Goal: Information Seeking & Learning: Learn about a topic

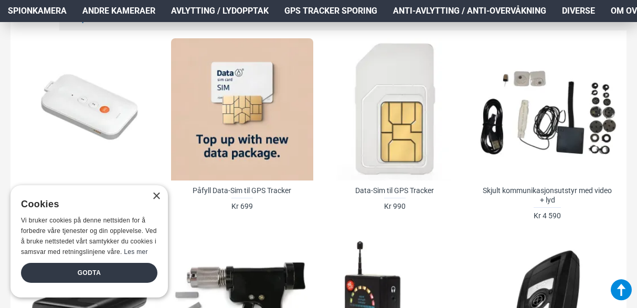
scroll to position [420, 0]
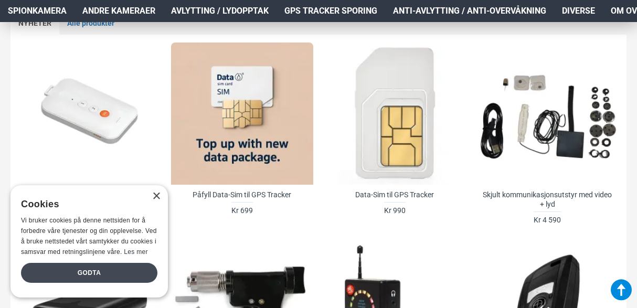
click at [88, 273] on div "Godta" at bounding box center [89, 273] width 137 height 20
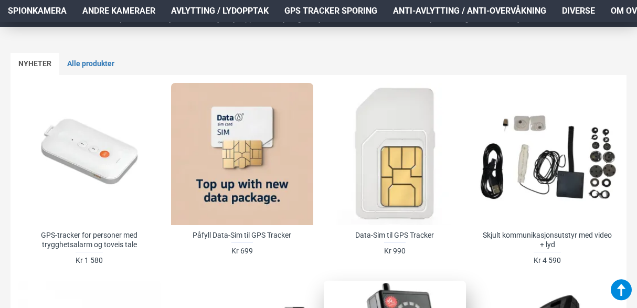
scroll to position [368, 0]
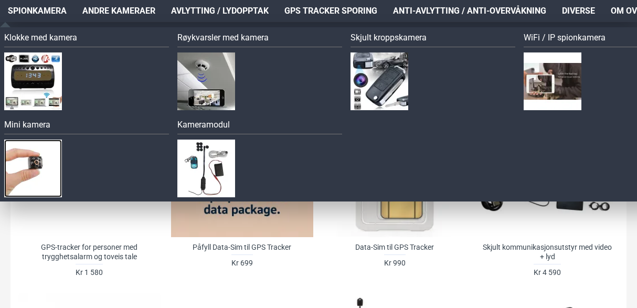
click at [39, 159] on img at bounding box center [33, 169] width 58 height 58
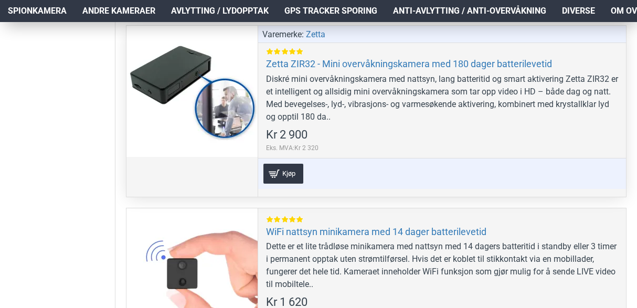
scroll to position [945, 0]
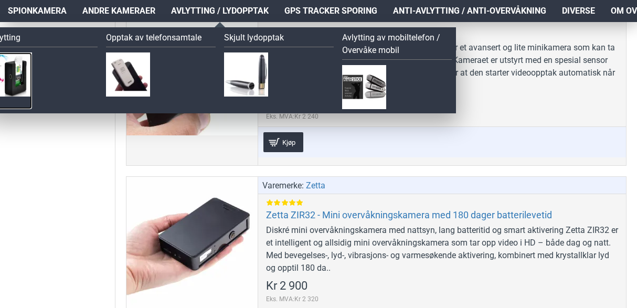
click at [23, 68] on img at bounding box center [10, 75] width 44 height 44
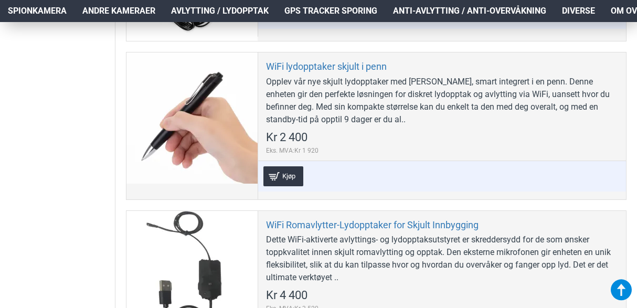
scroll to position [1260, 0]
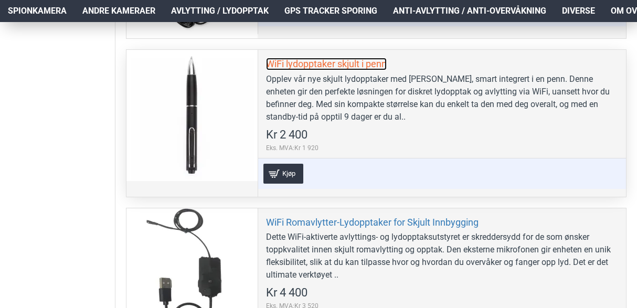
click at [313, 62] on link "WiFi lydopptaker skjult i penn" at bounding box center [326, 64] width 121 height 12
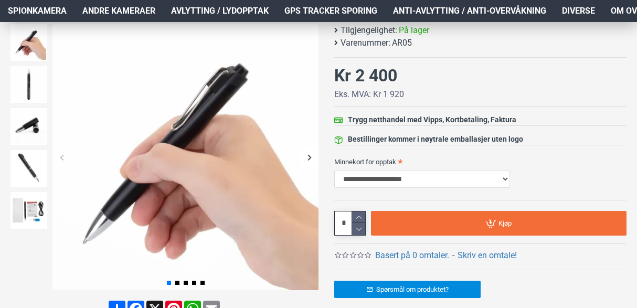
scroll to position [158, 0]
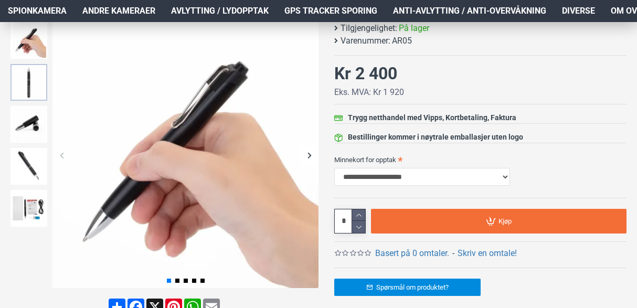
click at [38, 93] on img at bounding box center [29, 82] width 37 height 37
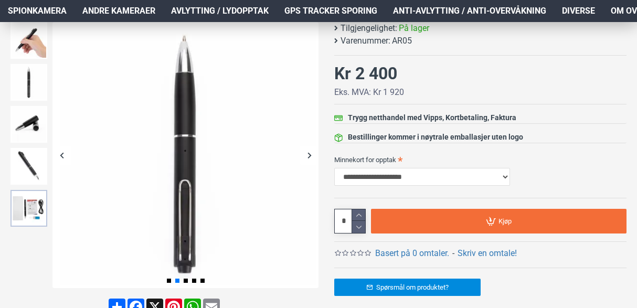
click at [40, 203] on img at bounding box center [29, 208] width 37 height 37
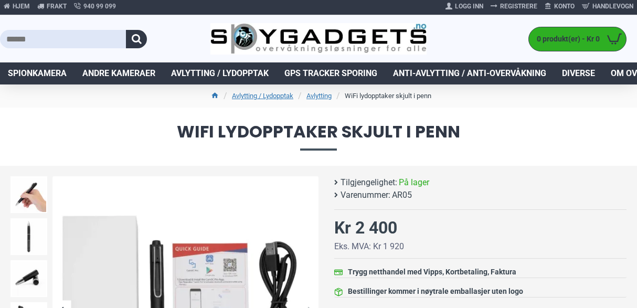
scroll to position [0, 0]
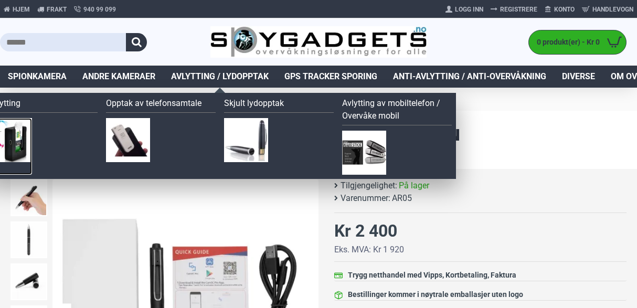
click at [11, 133] on img at bounding box center [10, 140] width 44 height 44
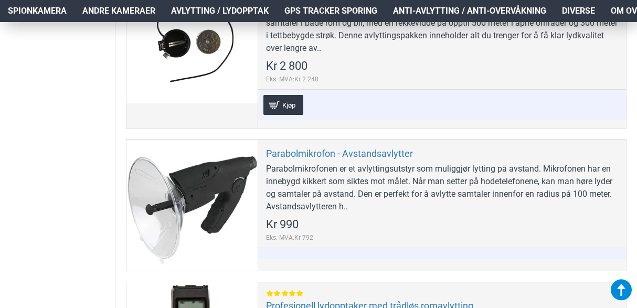
scroll to position [315, 0]
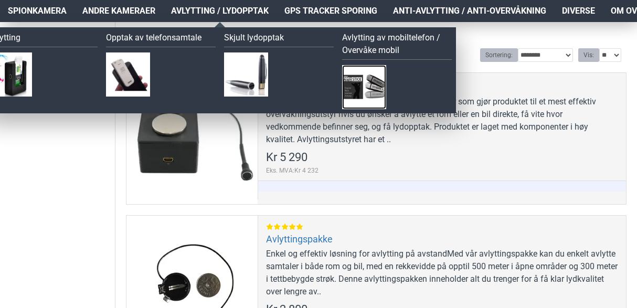
click at [355, 81] on img at bounding box center [364, 87] width 44 height 44
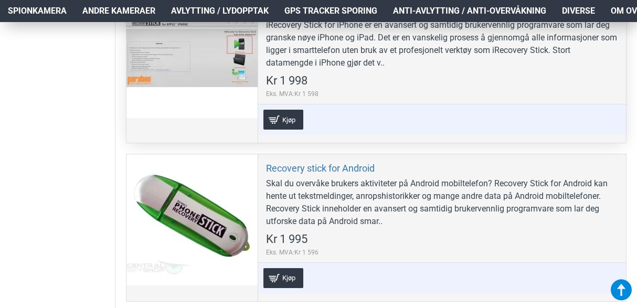
scroll to position [420, 0]
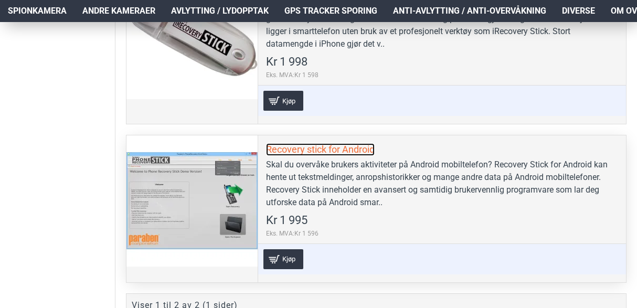
click at [296, 149] on link "Recovery stick for Android" at bounding box center [320, 149] width 109 height 12
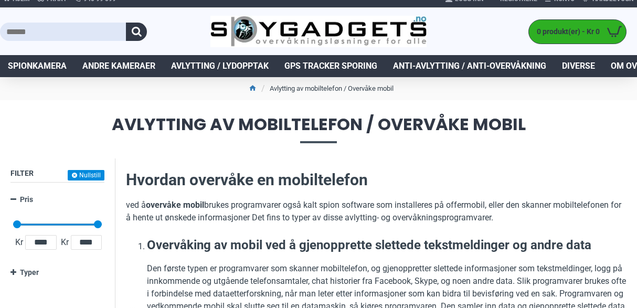
scroll to position [0, 0]
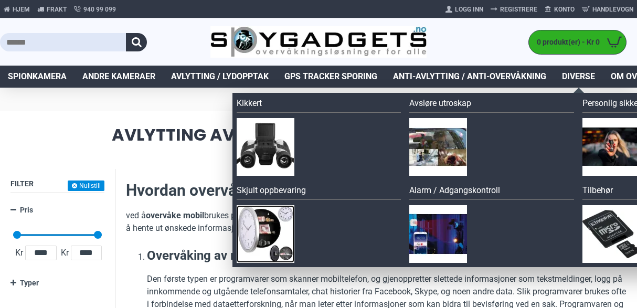
click at [271, 236] on img at bounding box center [266, 234] width 58 height 58
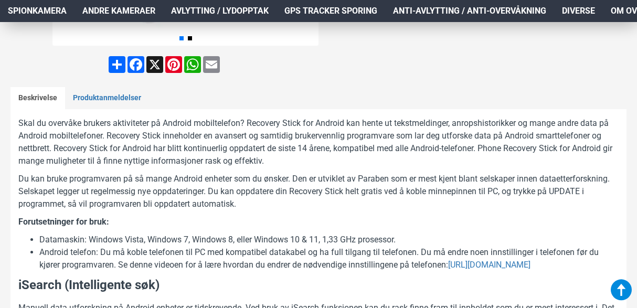
scroll to position [420, 0]
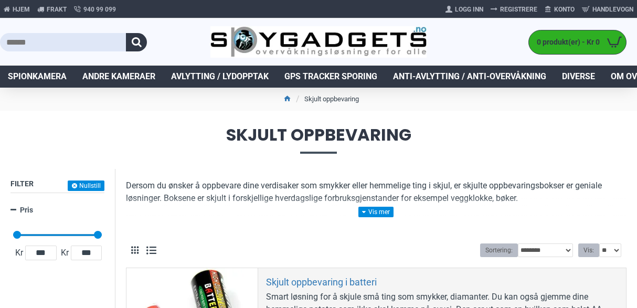
drag, startPoint x: 510, startPoint y: 31, endPoint x: 454, endPoint y: 36, distance: 55.9
click at [454, 36] on div "0 produkt(er) - Kr 0 0 Handlekurven er tom!" at bounding box center [532, 41] width 211 height 47
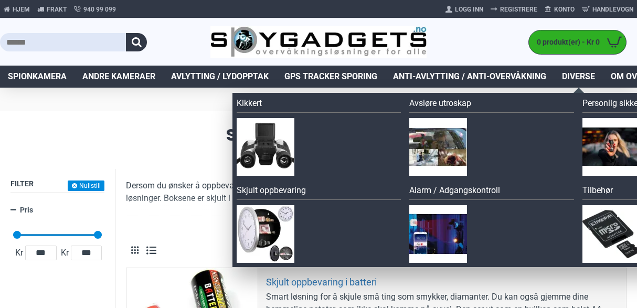
click at [582, 70] on link "Diverse" at bounding box center [578, 77] width 49 height 22
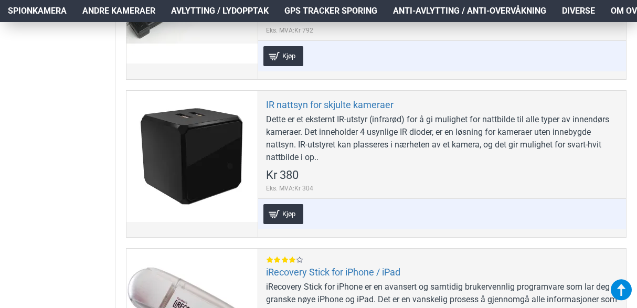
scroll to position [1838, 0]
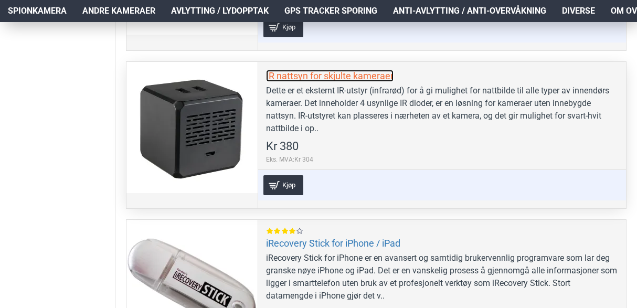
click at [320, 72] on link "IR nattsyn for skjulte kameraer" at bounding box center [330, 76] width 128 height 12
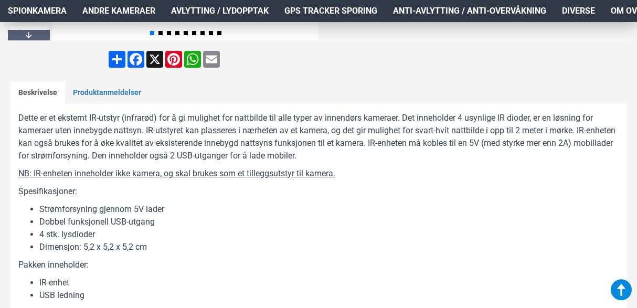
scroll to position [420, 0]
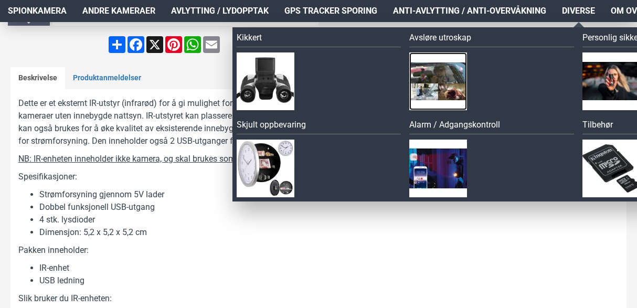
click at [445, 71] on img at bounding box center [439, 82] width 58 height 58
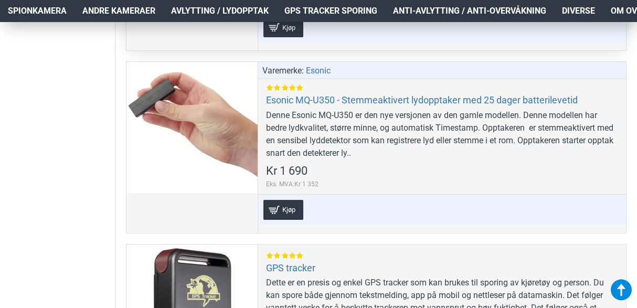
scroll to position [630, 0]
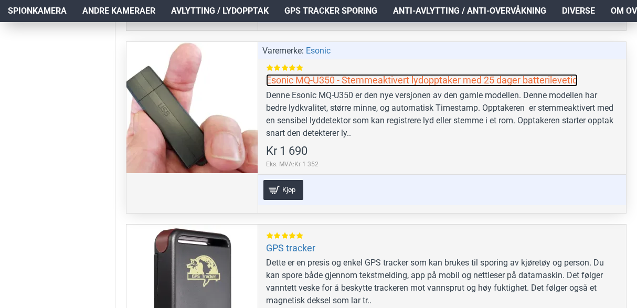
click at [377, 81] on link "Esonic MQ-U350 - Stemmeaktivert lydopptaker med 25 dager batterilevetid" at bounding box center [422, 80] width 312 height 12
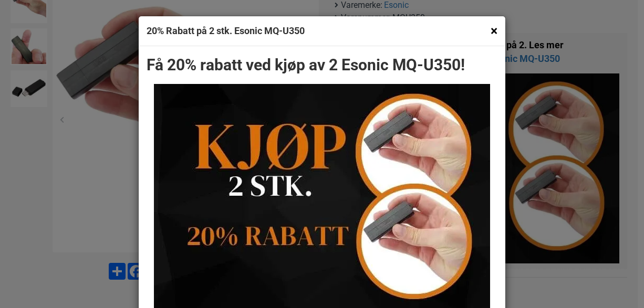
click at [490, 30] on button "×" at bounding box center [493, 30] width 7 height 13
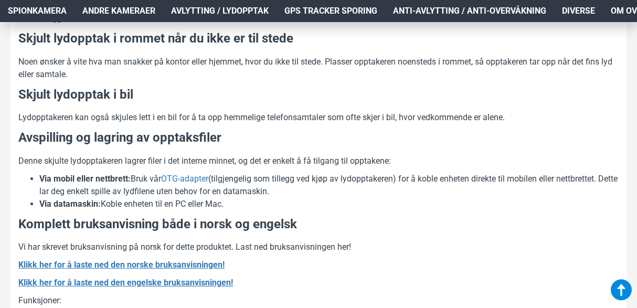
scroll to position [1418, 0]
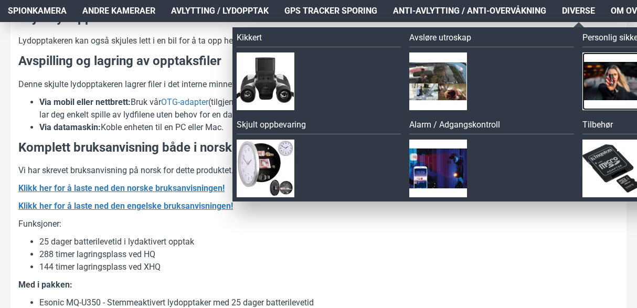
click at [614, 76] on img at bounding box center [612, 82] width 58 height 58
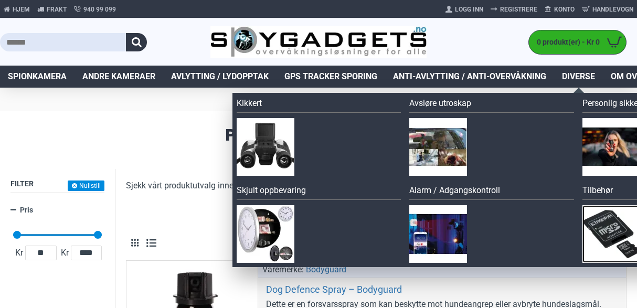
click at [600, 223] on img at bounding box center [612, 234] width 58 height 58
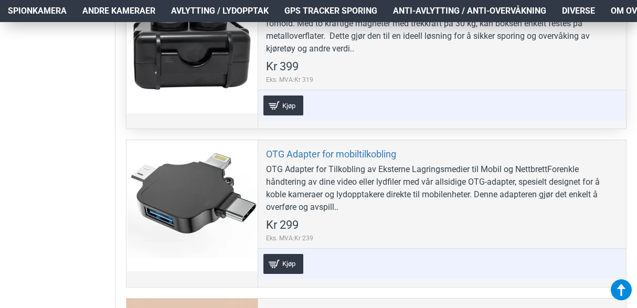
scroll to position [578, 0]
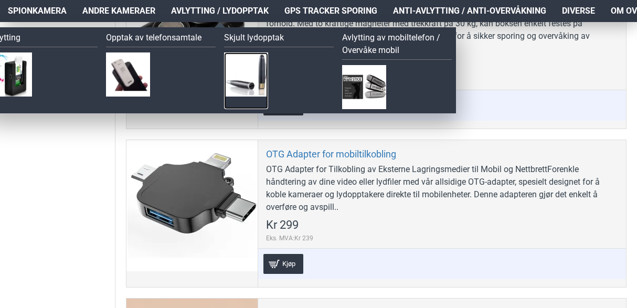
click at [251, 71] on img at bounding box center [246, 75] width 44 height 44
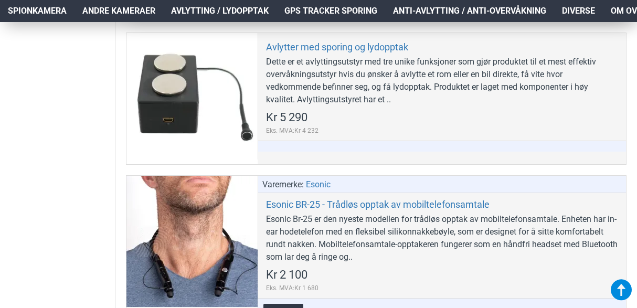
scroll to position [368, 0]
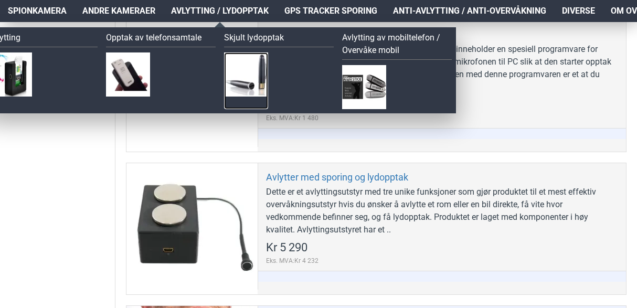
click at [256, 77] on img at bounding box center [246, 75] width 44 height 44
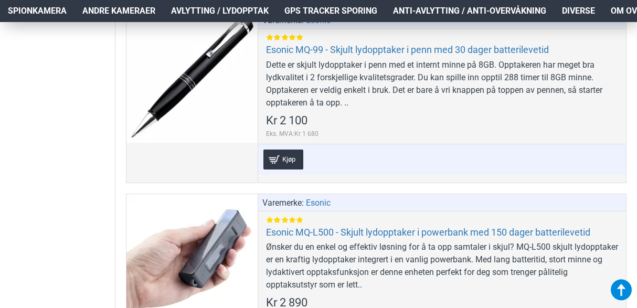
scroll to position [840, 0]
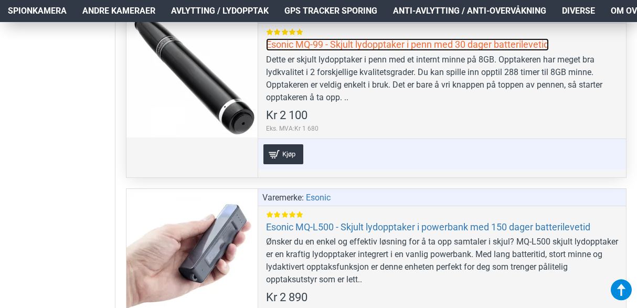
click at [274, 44] on link "Esonic MQ-99 - Skjult lydopptaker i penn med 30 dager batterilevetid" at bounding box center [407, 44] width 283 height 12
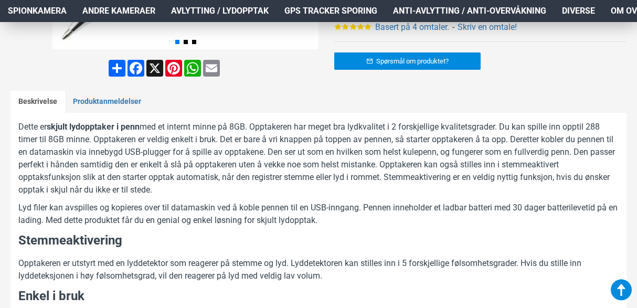
scroll to position [420, 0]
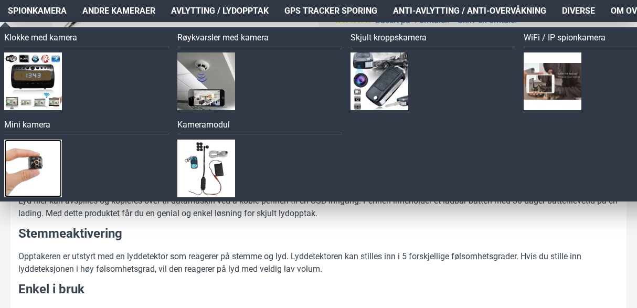
click at [41, 165] on img at bounding box center [33, 169] width 58 height 58
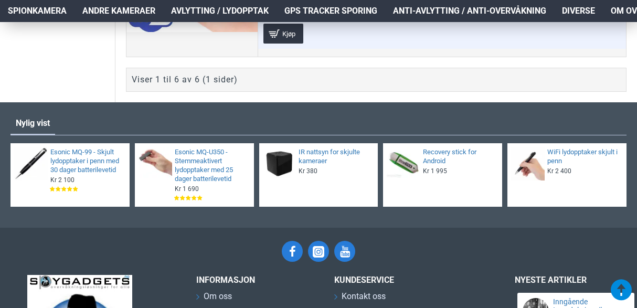
scroll to position [1418, 0]
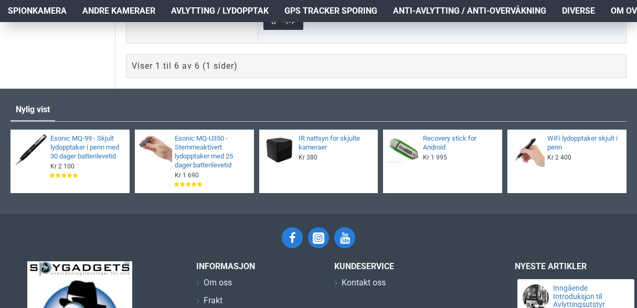
click at [545, 155] on div "WiFi lydopptaker skjult i penn Kr 2 400 Eks. MVA:Kr 1 920 Kjøp [PERSON_NAME] ti…" at bounding box center [584, 161] width 78 height 56
click at [549, 142] on link "WiFi lydopptaker skjult i penn" at bounding box center [584, 143] width 73 height 18
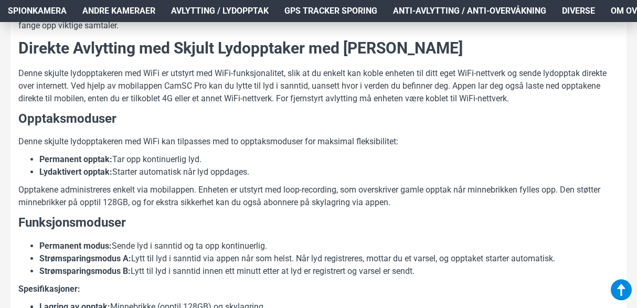
scroll to position [525, 0]
